Goal: Check status: Check status

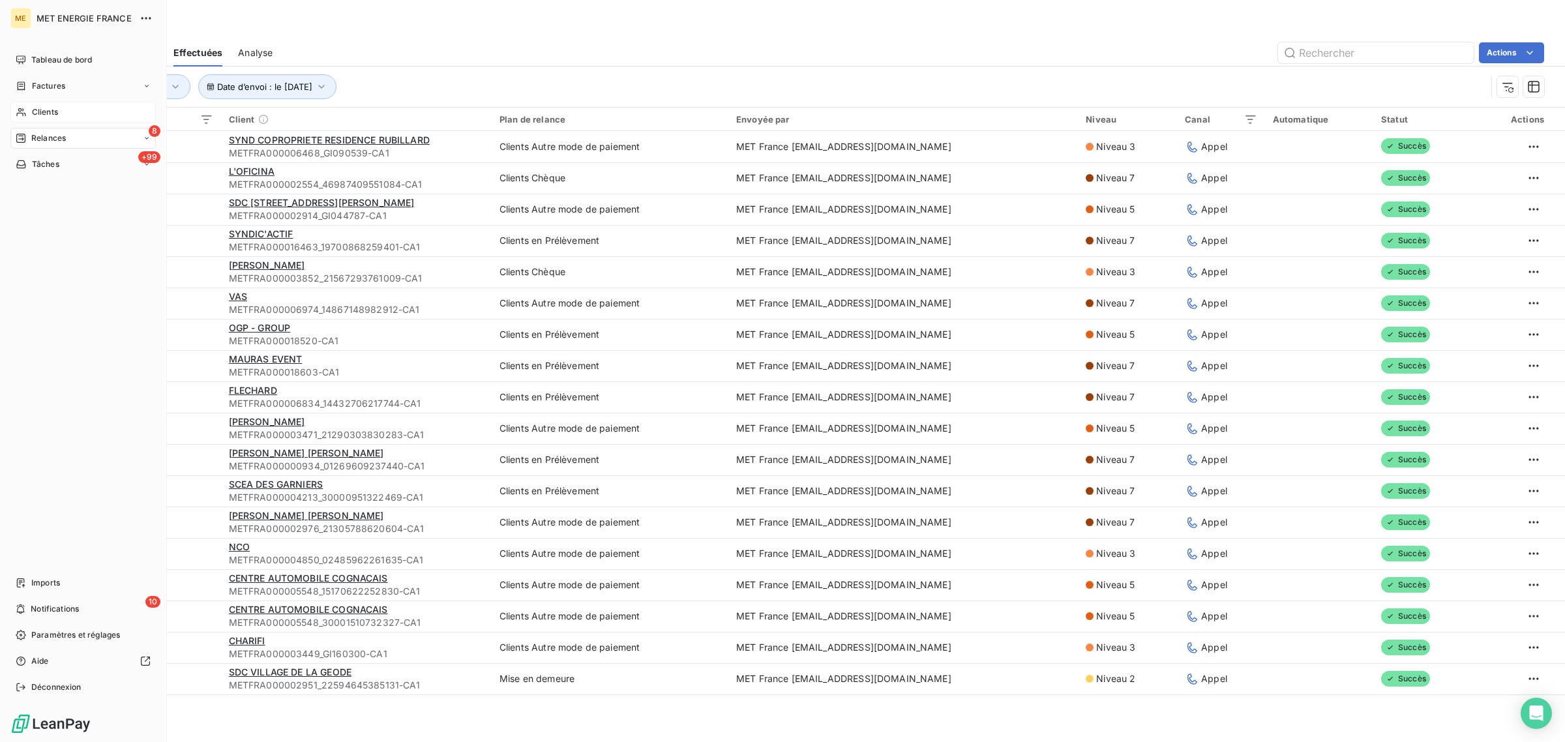
click at [23, 111] on icon at bounding box center [20, 112] width 9 height 8
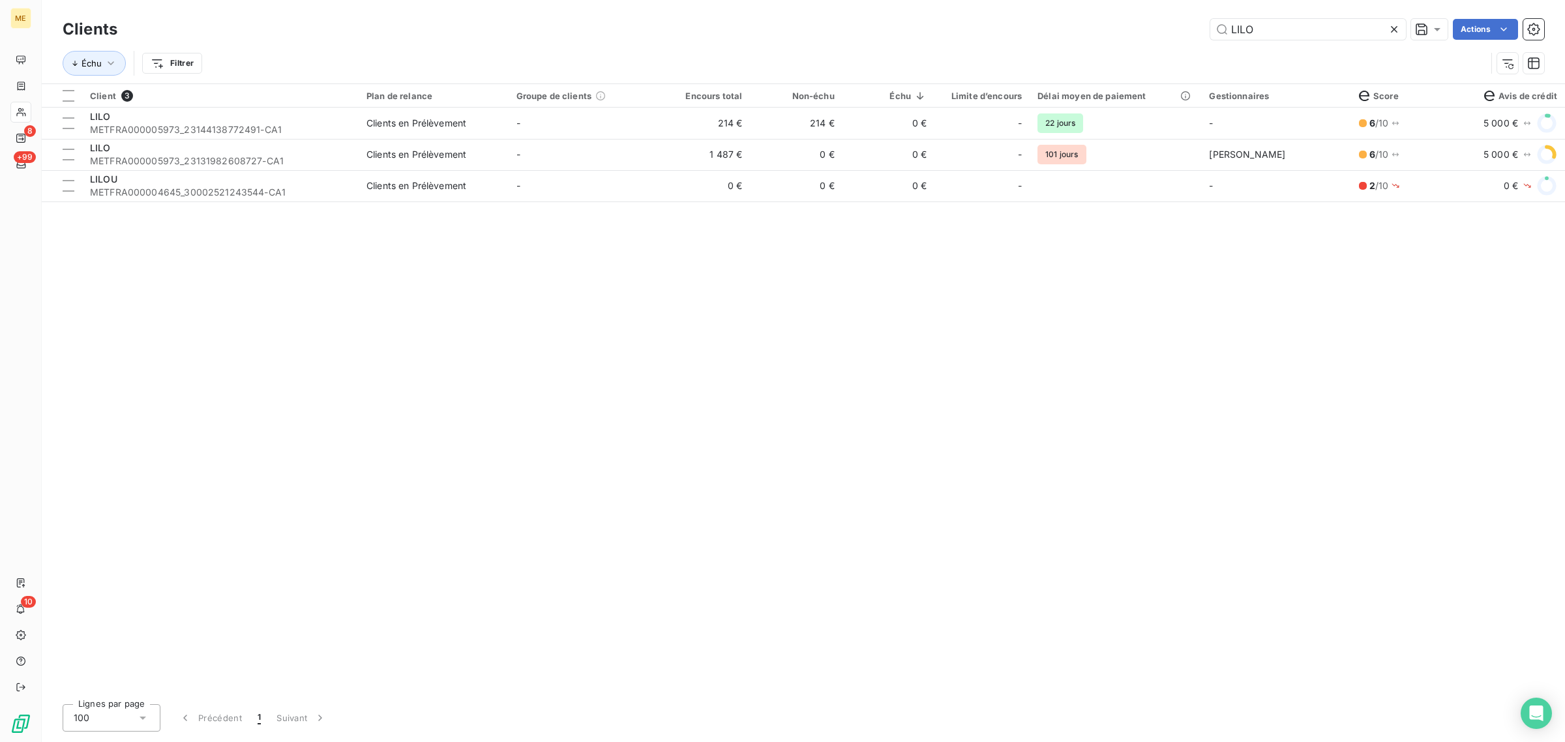
drag, startPoint x: 1289, startPoint y: 27, endPoint x: 1010, endPoint y: 34, distance: 279.2
click at [1010, 34] on div "LILO Actions" at bounding box center [838, 29] width 1411 height 21
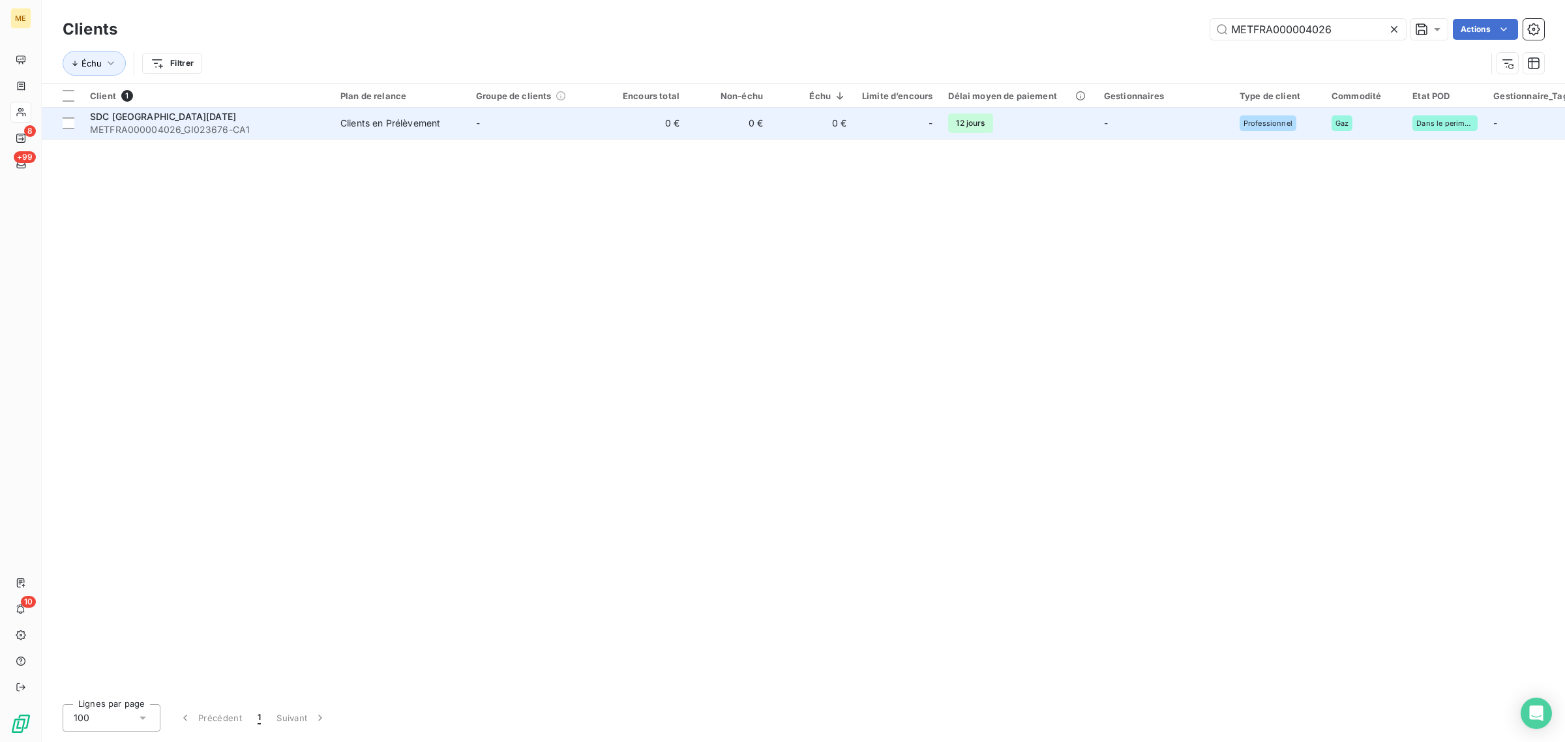
type input "METFRA000004026"
click at [443, 136] on td "Clients en Prélèvement" at bounding box center [401, 123] width 136 height 31
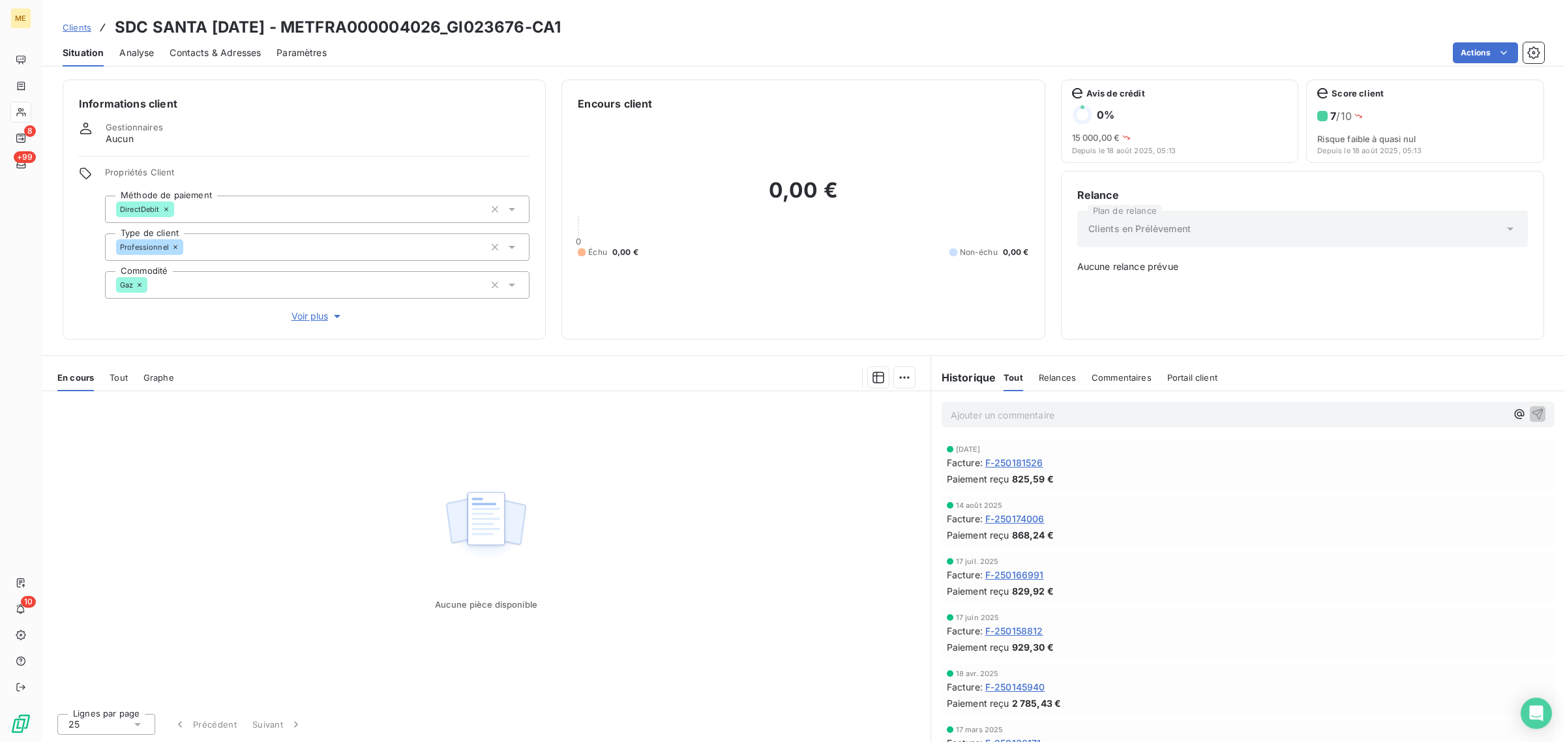
click at [305, 317] on span "Voir plus" at bounding box center [318, 316] width 52 height 13
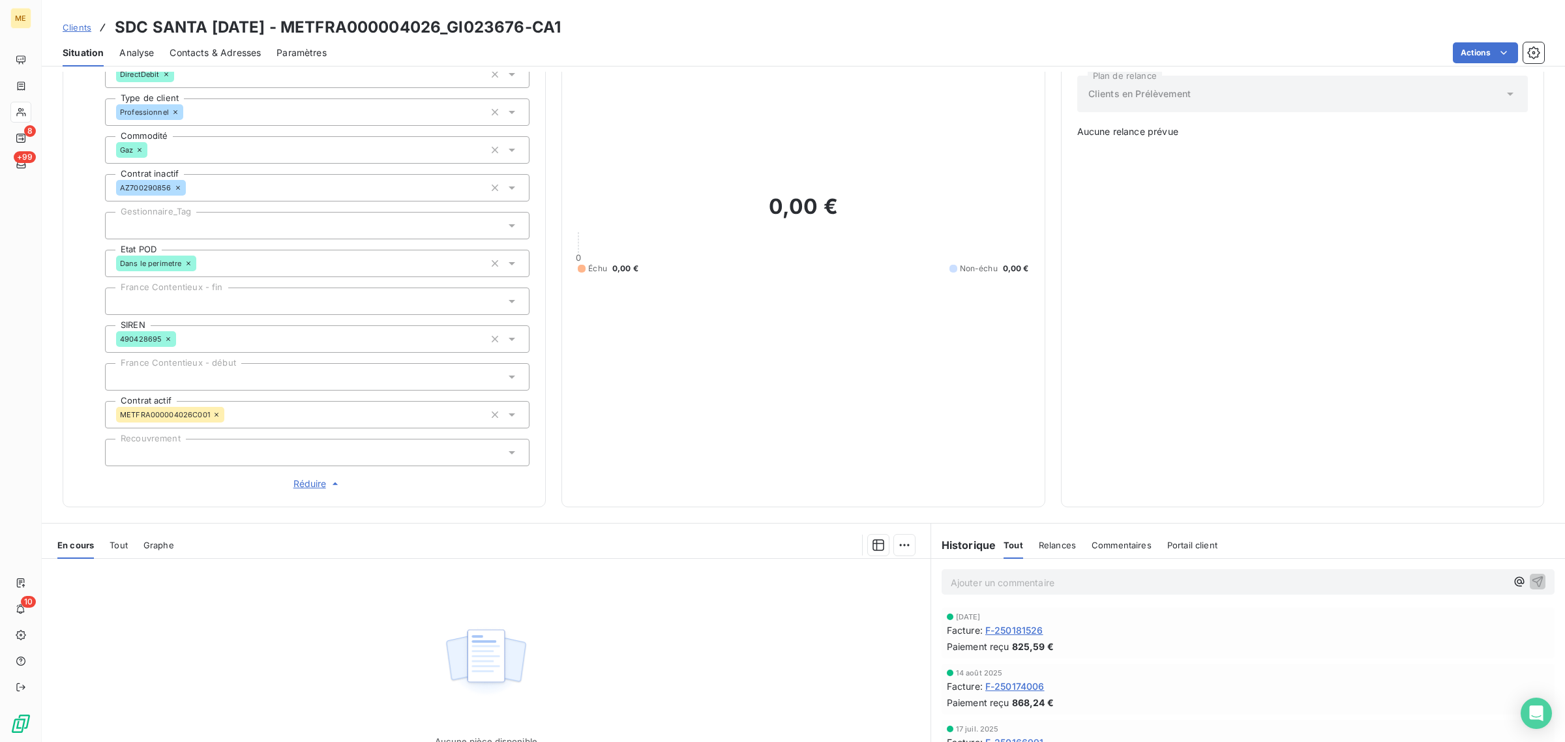
scroll to position [241, 0]
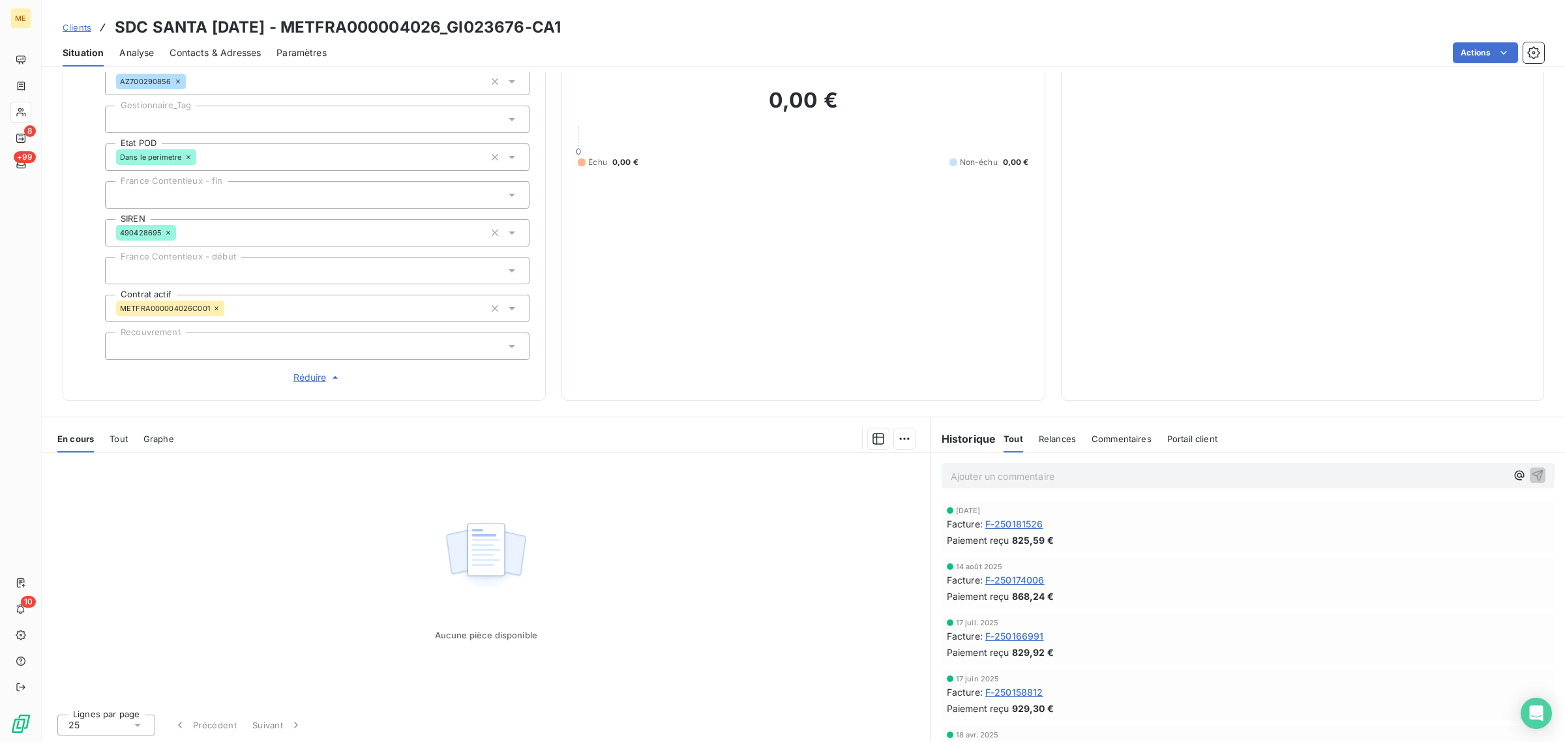
click at [125, 428] on div "Tout" at bounding box center [119, 438] width 18 height 27
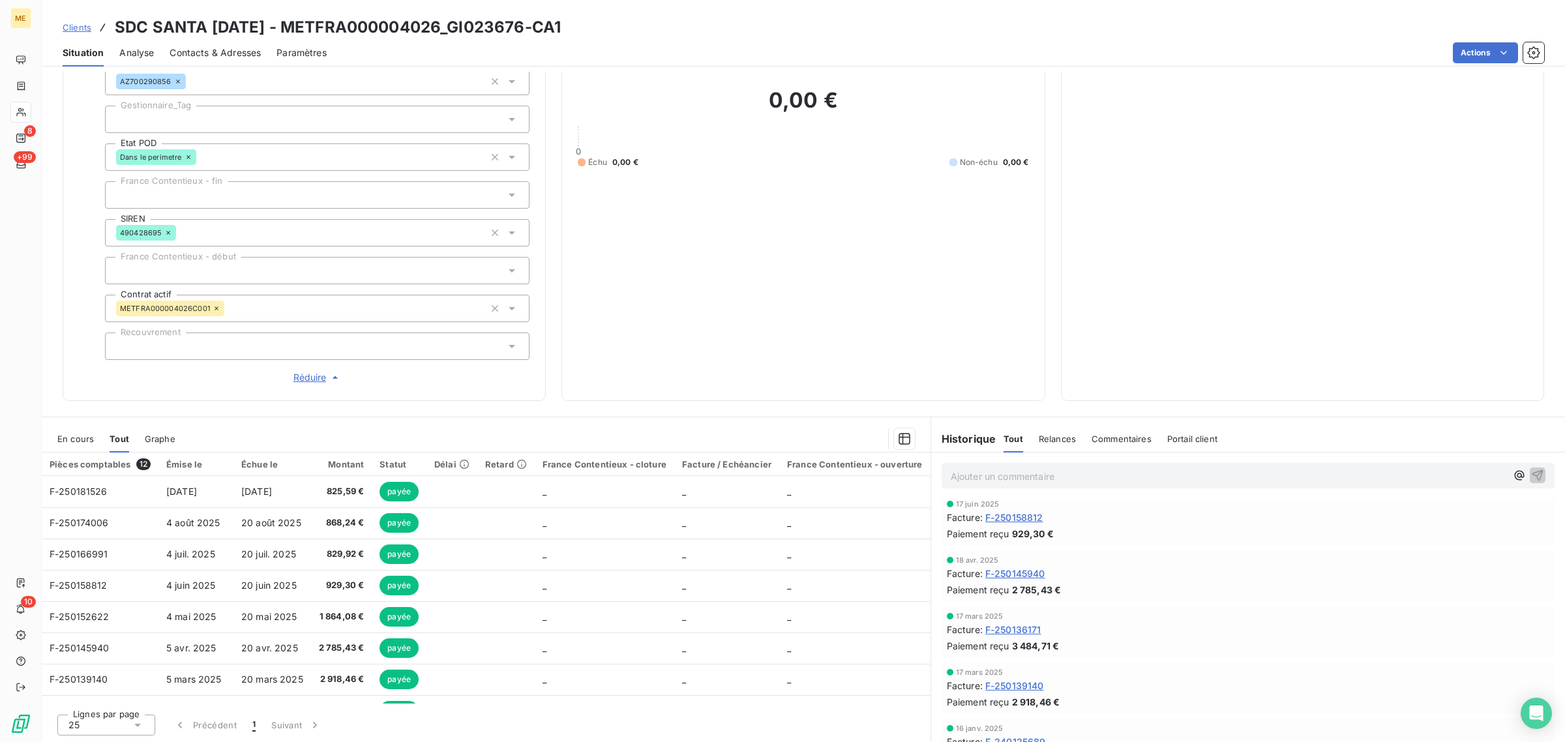
scroll to position [245, 0]
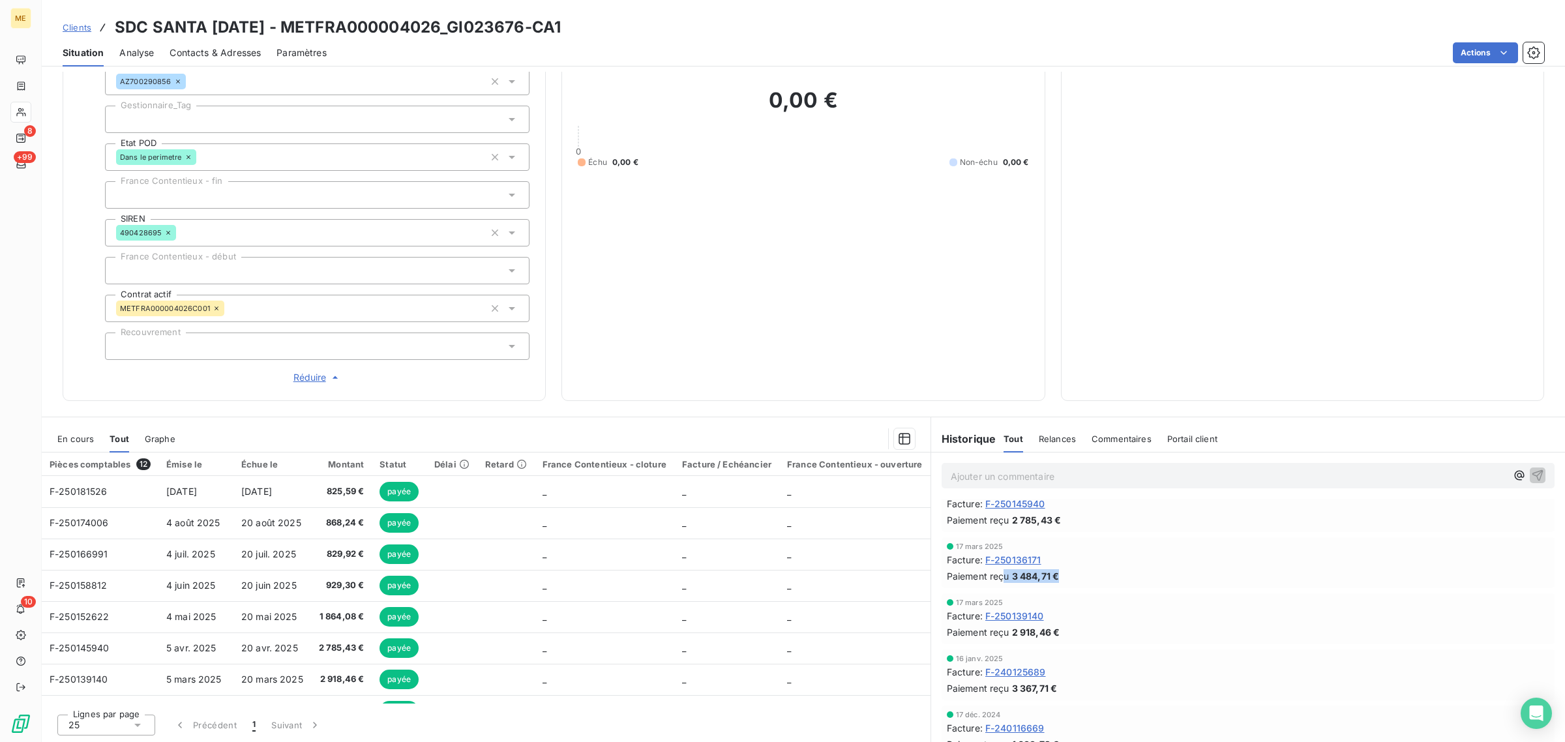
drag, startPoint x: 1055, startPoint y: 577, endPoint x: 996, endPoint y: 578, distance: 58.1
click at [996, 578] on div "Paiement reçu 3 484,71 €" at bounding box center [1248, 576] width 603 height 14
click at [1056, 580] on div "Paiement reçu 3 484,71 €" at bounding box center [1248, 576] width 603 height 14
click at [959, 588] on div "17 mars 2025 Facture : F-250136171 Paiement reçu 3 484,71 €" at bounding box center [1248, 562] width 613 height 51
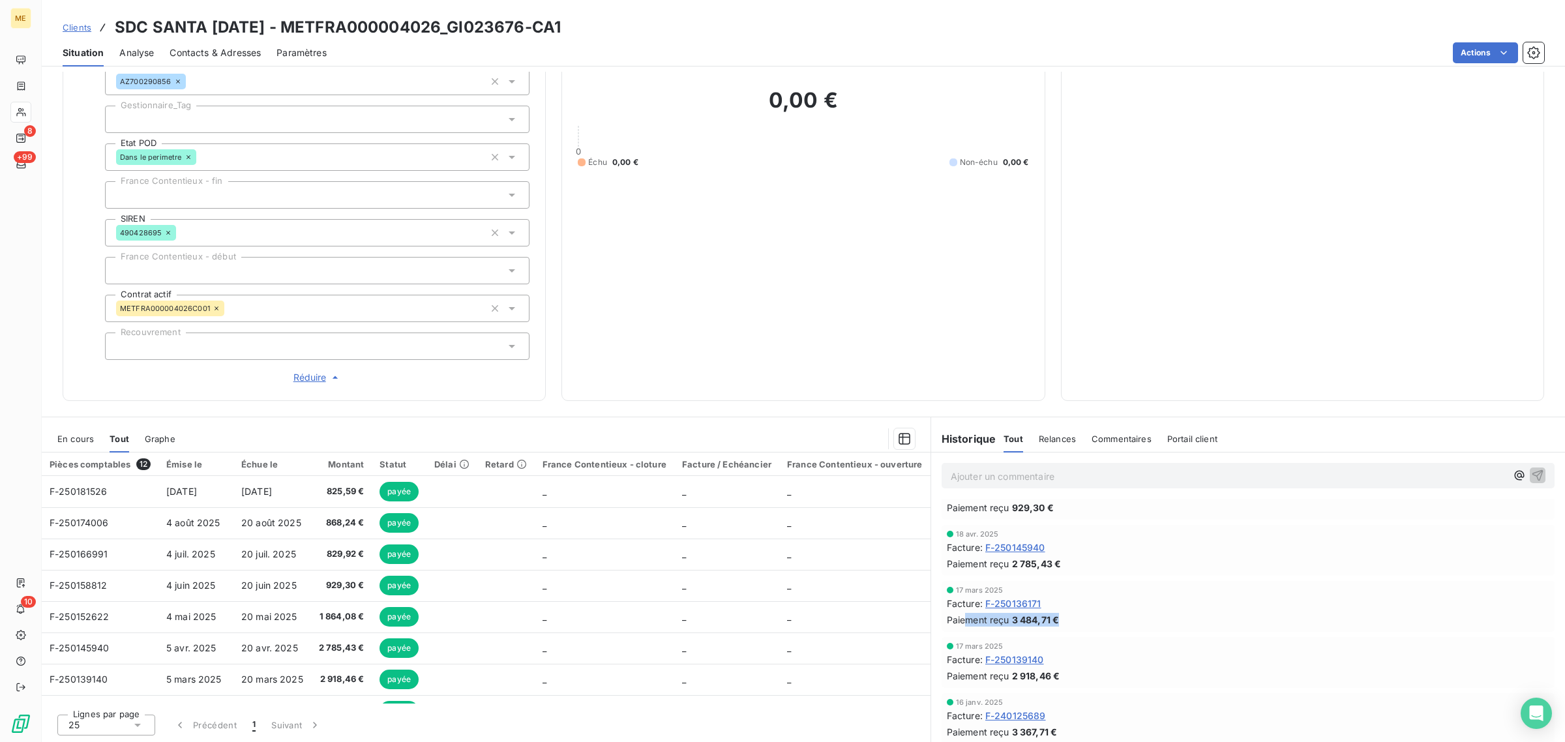
scroll to position [163, 0]
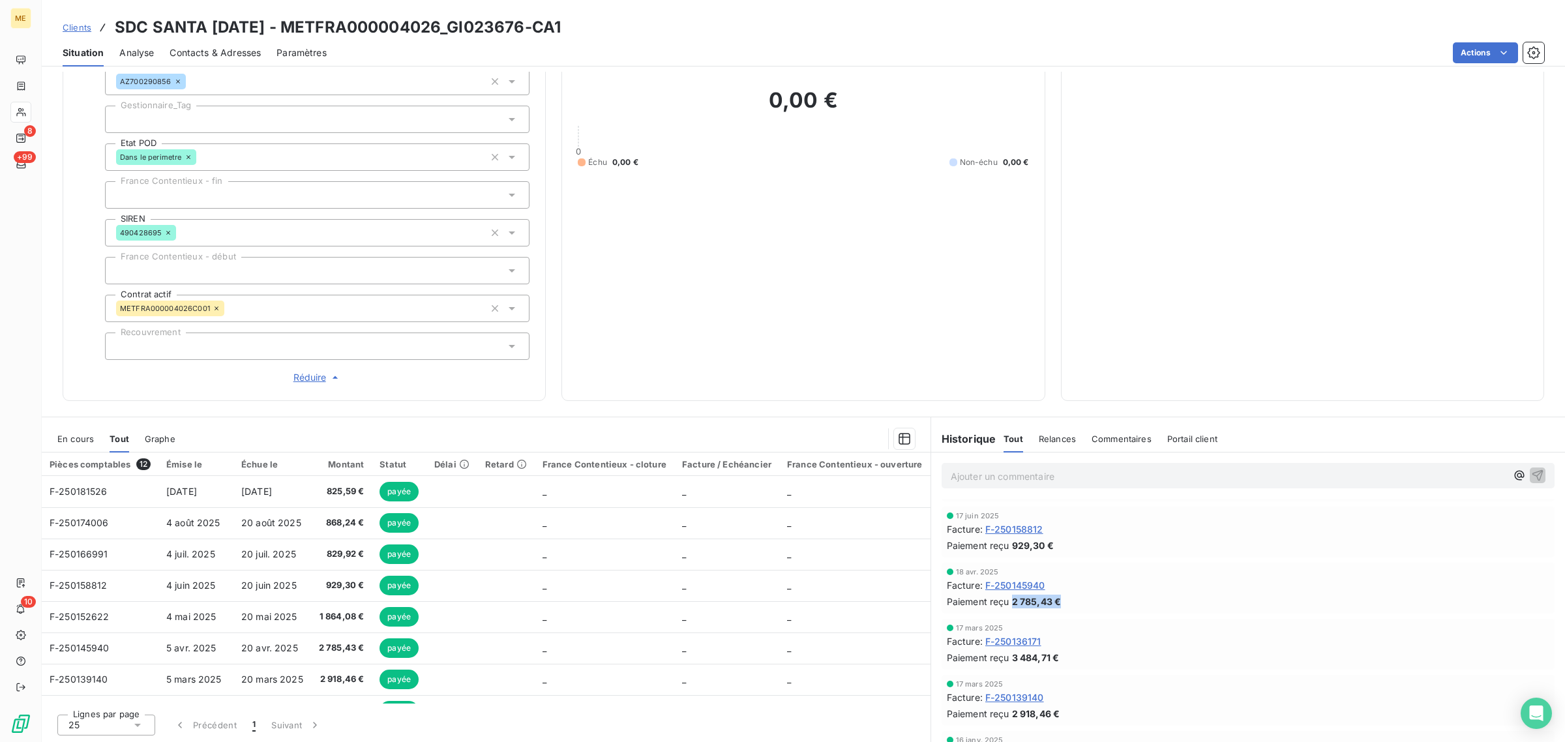
drag, startPoint x: 1064, startPoint y: 605, endPoint x: 1006, endPoint y: 602, distance: 58.8
click at [1006, 602] on div "Paiement reçu 2 785,43 €" at bounding box center [1248, 602] width 603 height 14
click at [1049, 605] on span "2 785,43 €" at bounding box center [1037, 602] width 50 height 14
drag, startPoint x: 1056, startPoint y: 608, endPoint x: 1004, endPoint y: 608, distance: 52.2
click at [1004, 608] on div "Paiement reçu 2 785,43 €" at bounding box center [1248, 602] width 603 height 14
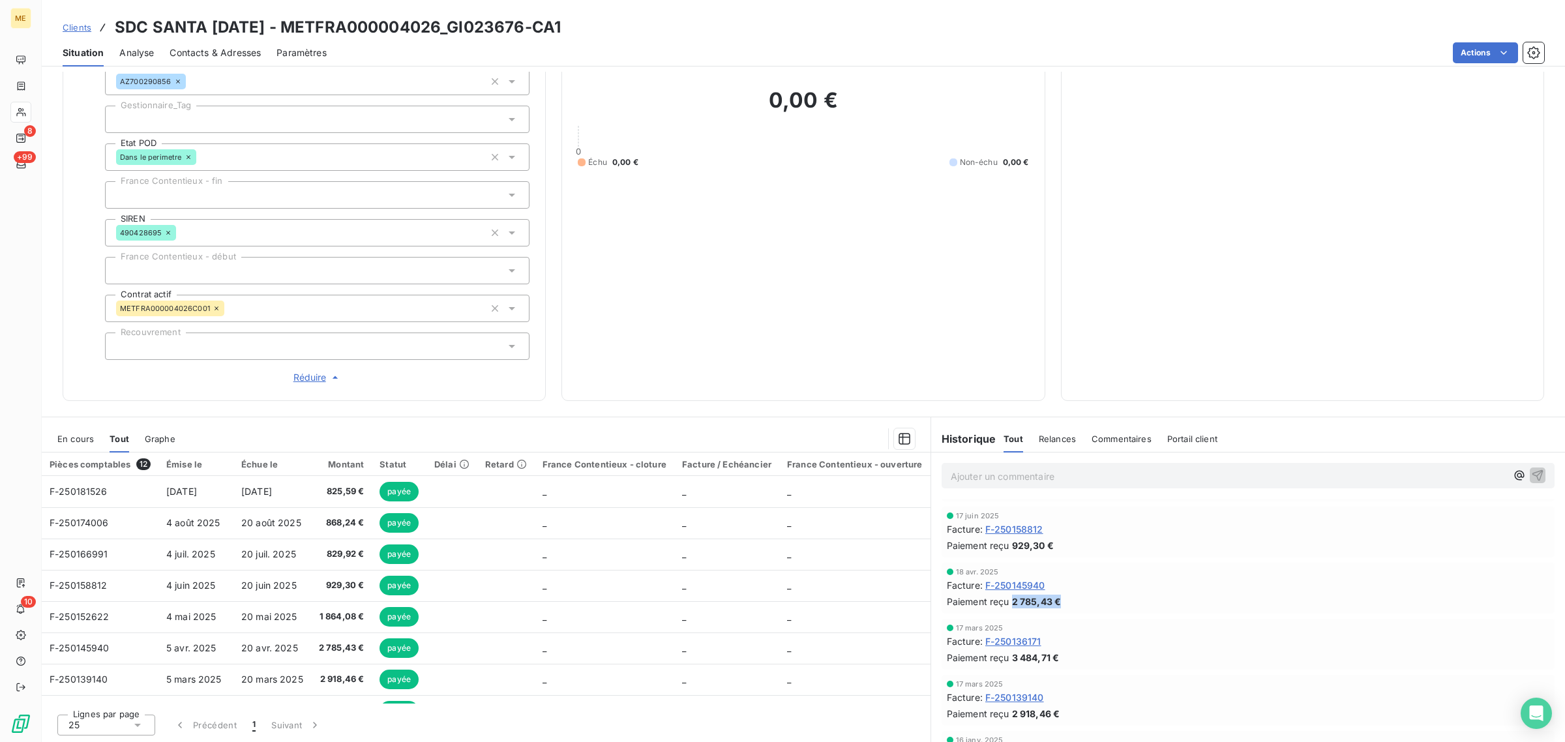
click at [1058, 607] on div "Paiement reçu 2 785,43 €" at bounding box center [1248, 602] width 603 height 14
drag, startPoint x: 1058, startPoint y: 605, endPoint x: 929, endPoint y: 599, distance: 129.3
click at [931, 599] on div "18 avr. 2025 Facture : F-250145940 Paiement reçu 2 785,43 €" at bounding box center [1248, 588] width 634 height 56
click at [1002, 622] on div "17 mars 2025 Facture : F-250136171 Paiement reçu 3 484,71 €" at bounding box center [1248, 644] width 613 height 51
drag, startPoint x: 1058, startPoint y: 608, endPoint x: 943, endPoint y: 604, distance: 114.8
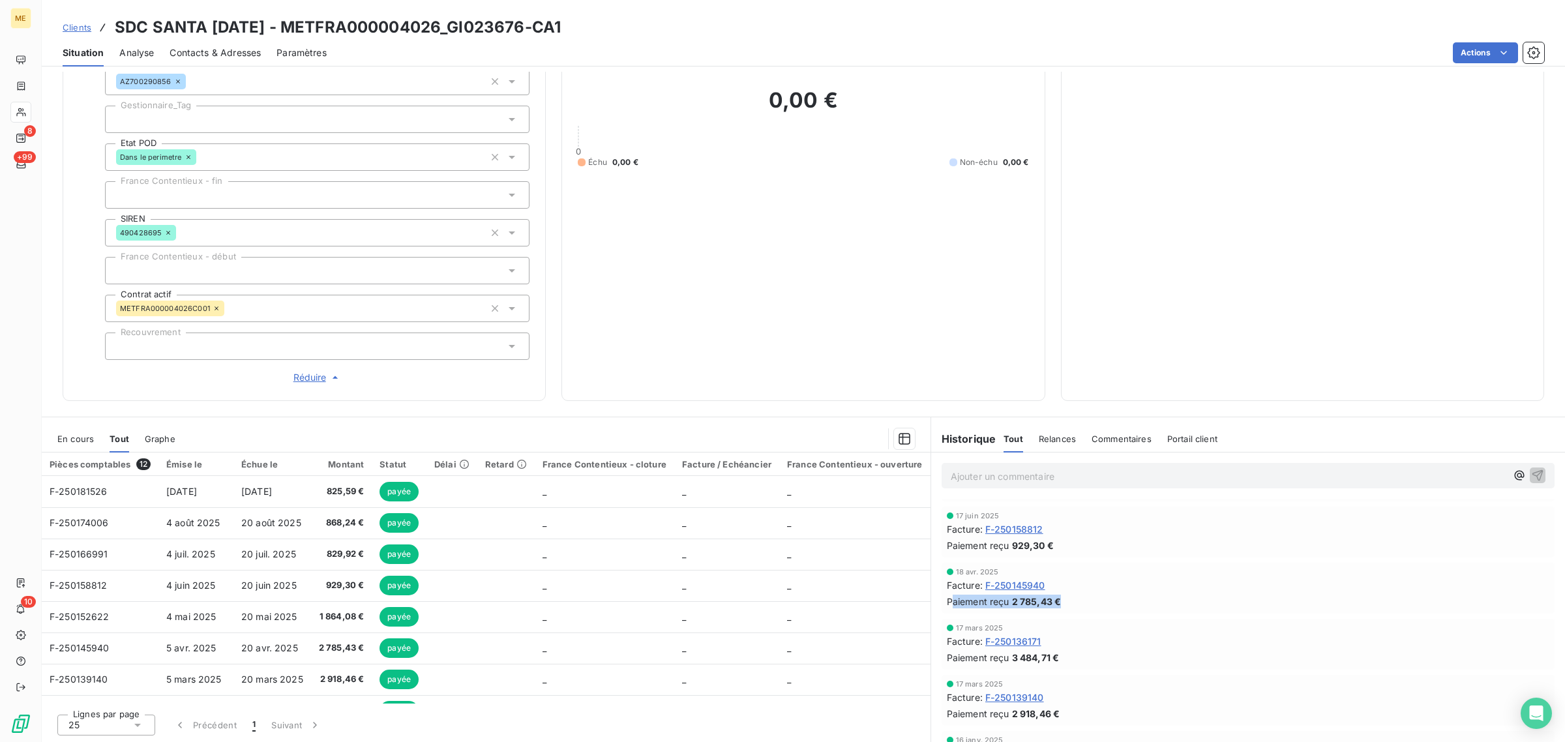
click at [947, 604] on div "Paiement reçu 2 785,43 €" at bounding box center [1248, 602] width 603 height 14
drag, startPoint x: 1002, startPoint y: 713, endPoint x: 990, endPoint y: 714, distance: 11.8
click at [996, 713] on div "Paiement reçu 2 918,46 €" at bounding box center [1248, 714] width 603 height 14
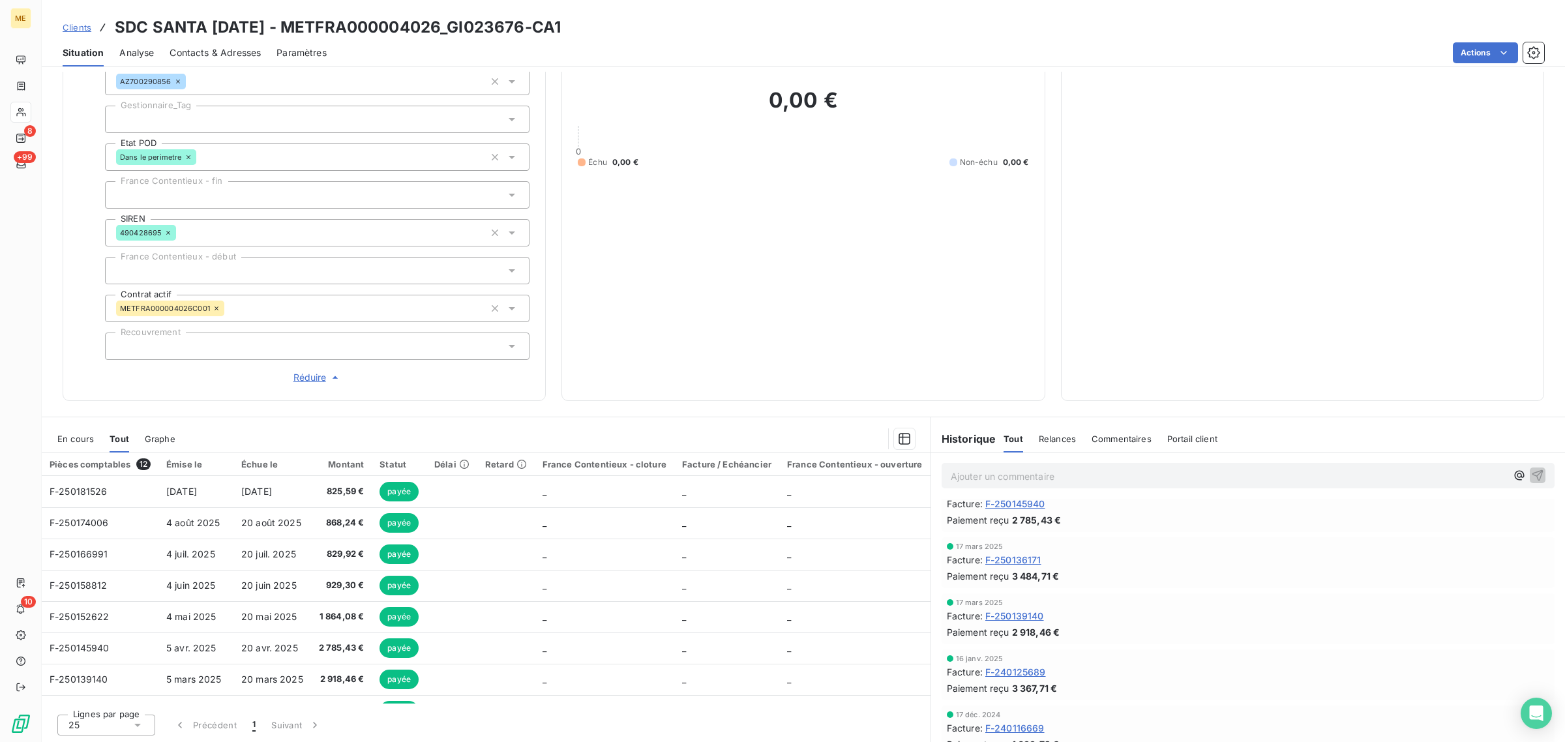
click at [1064, 636] on div "Paiement reçu 2 918,46 €" at bounding box center [1248, 632] width 603 height 14
drag, startPoint x: 1063, startPoint y: 633, endPoint x: 952, endPoint y: 633, distance: 110.9
click at [952, 633] on div "Paiement reçu 2 918,46 €" at bounding box center [1248, 632] width 603 height 14
click at [1090, 620] on div "Facture : F-250139140" at bounding box center [1248, 616] width 603 height 14
click at [995, 611] on span "F-250139140" at bounding box center [1014, 616] width 59 height 14
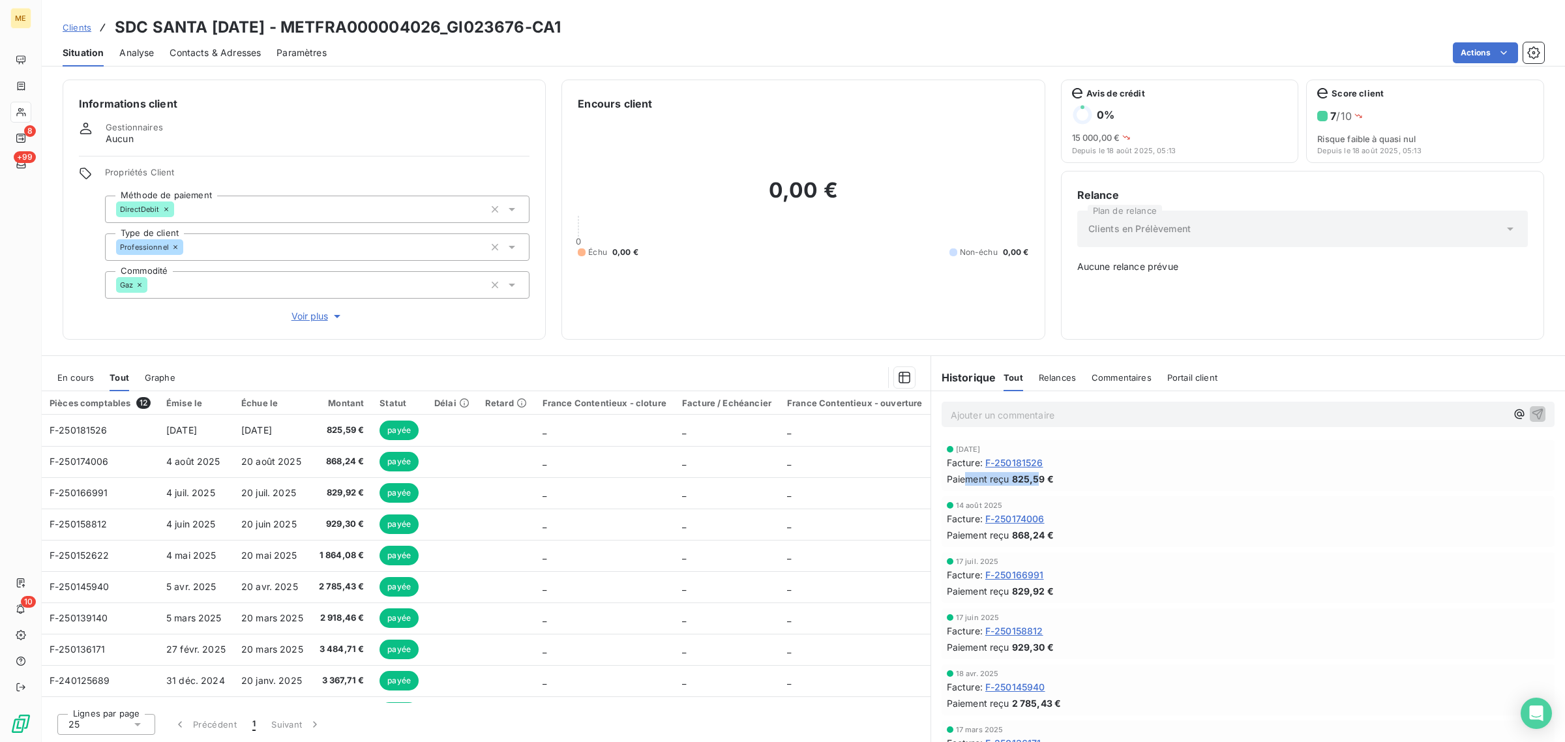
drag, startPoint x: 1022, startPoint y: 475, endPoint x: 965, endPoint y: 472, distance: 56.8
click at [965, 472] on div "Paiement reçu 825,59 €" at bounding box center [1248, 479] width 603 height 14
click at [1068, 475] on div "Paiement reçu 825,59 €" at bounding box center [1248, 479] width 603 height 14
drag, startPoint x: 1021, startPoint y: 483, endPoint x: 951, endPoint y: 463, distance: 73.1
click at [951, 463] on div "[DATE] Facture : F-250181526 Paiement reçu 825,59 €" at bounding box center [1248, 465] width 603 height 40
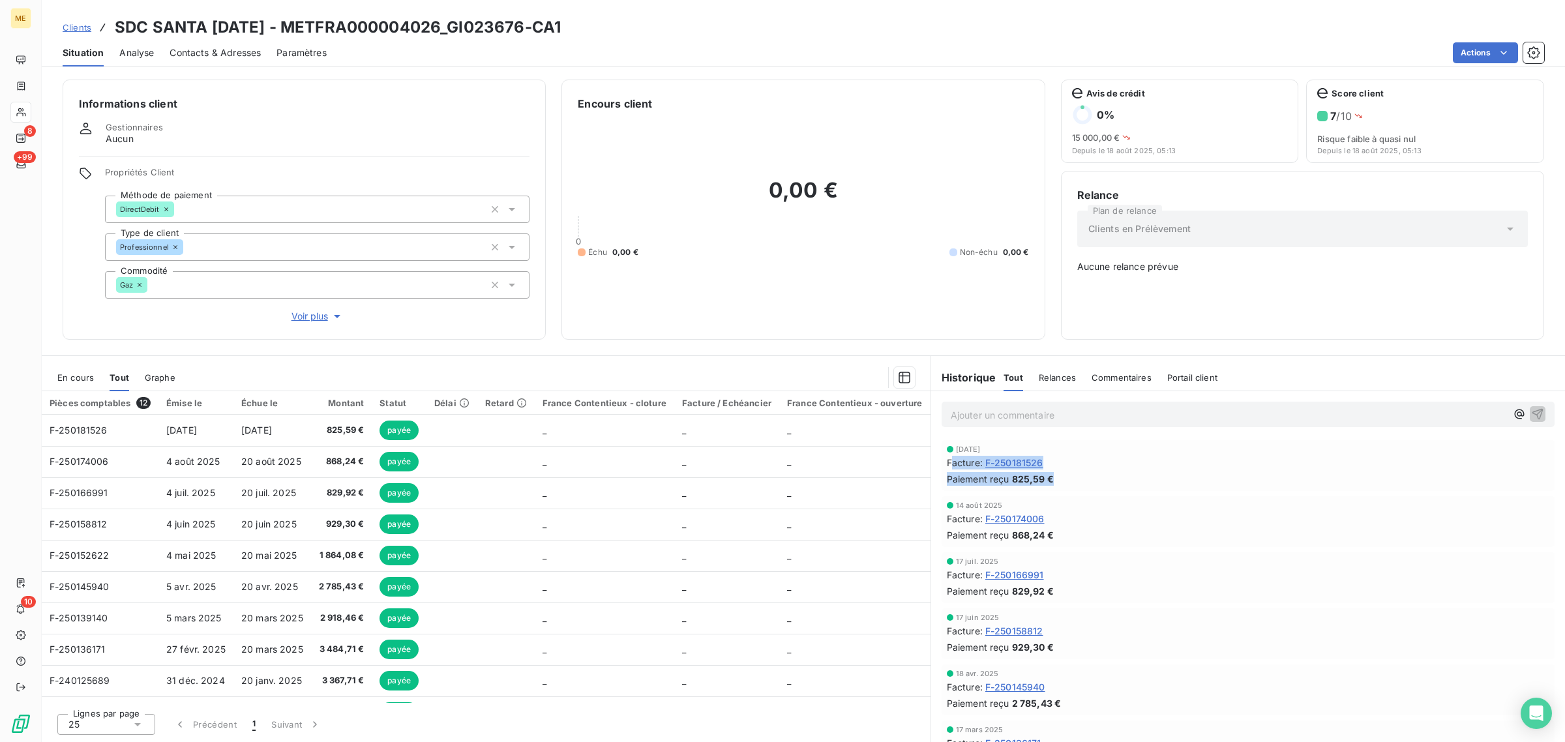
click at [1083, 464] on div "Facture : F-250181526" at bounding box center [1248, 463] width 603 height 14
